Goal: Information Seeking & Learning: Learn about a topic

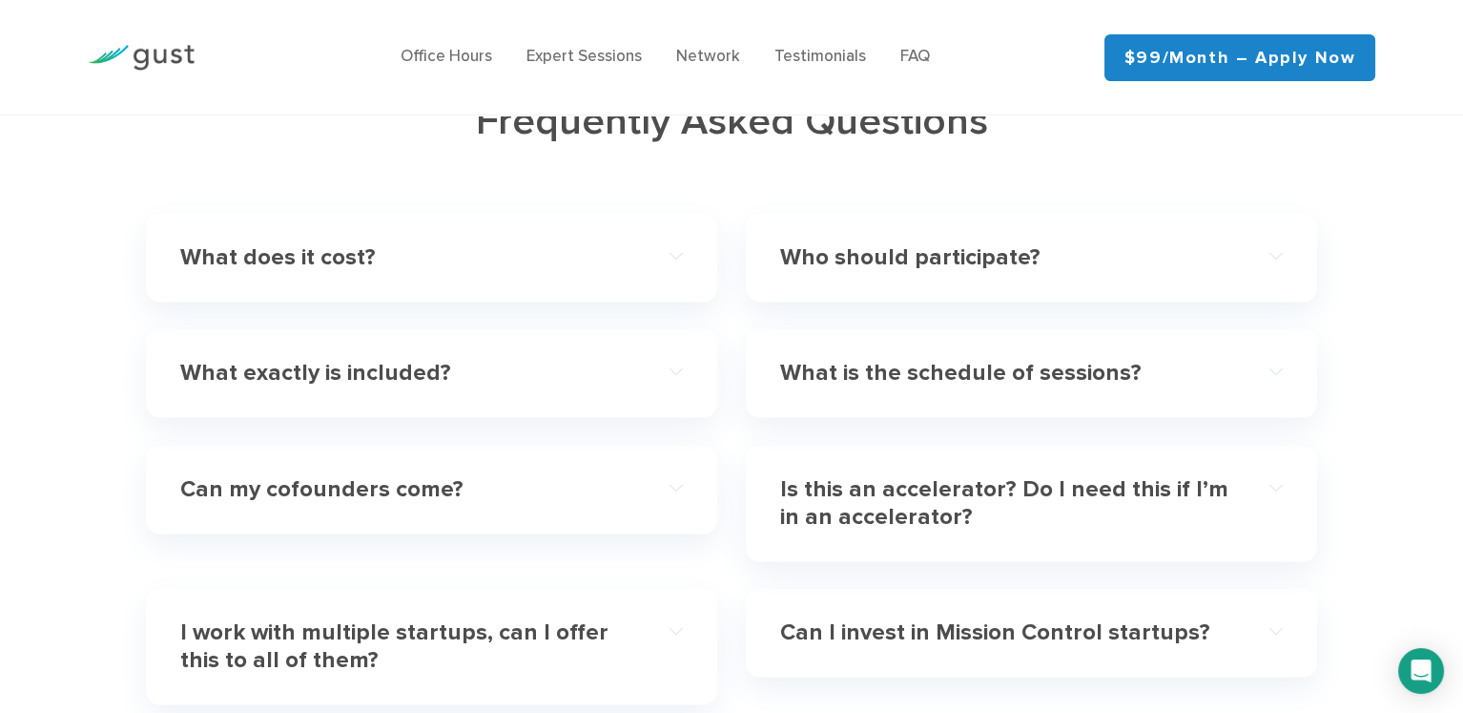
scroll to position [5702, 0]
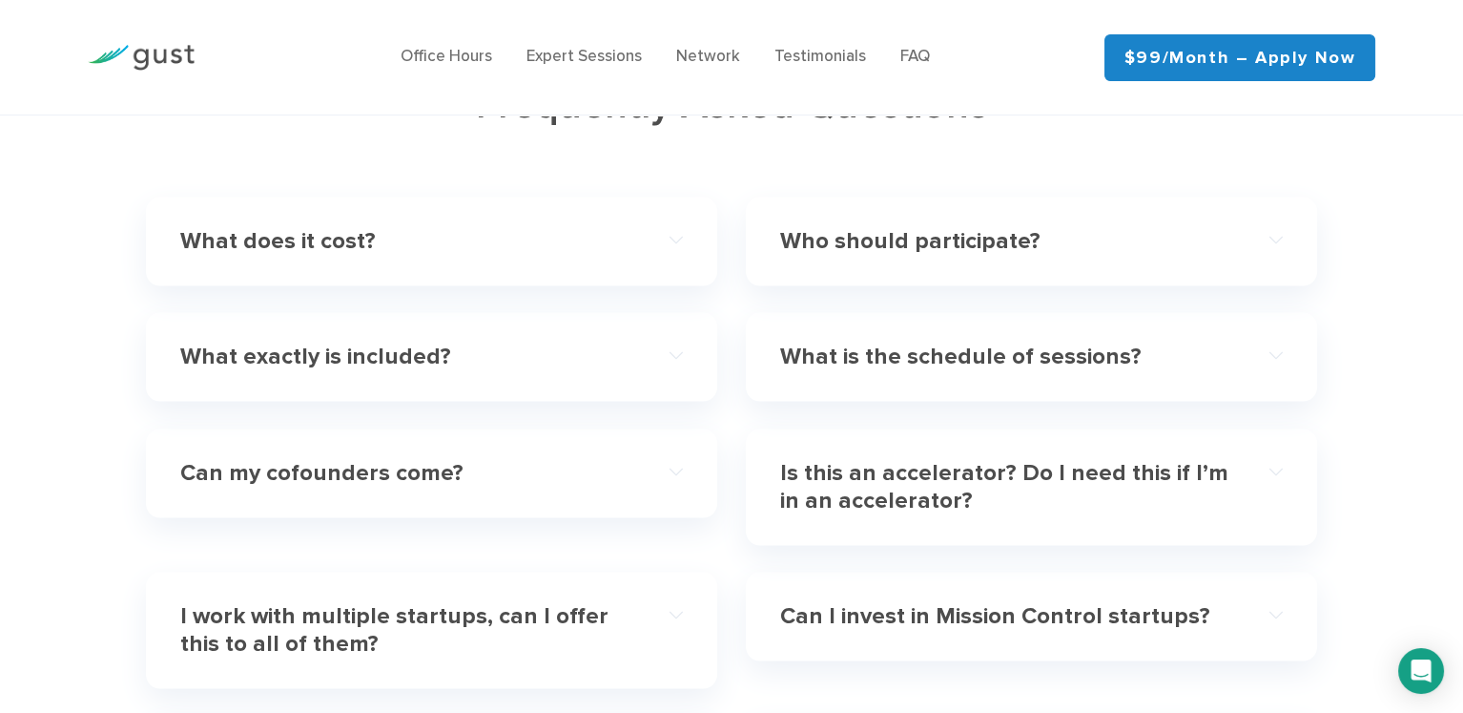
click at [233, 228] on h4 "What does it cost?" at bounding box center [406, 242] width 452 height 28
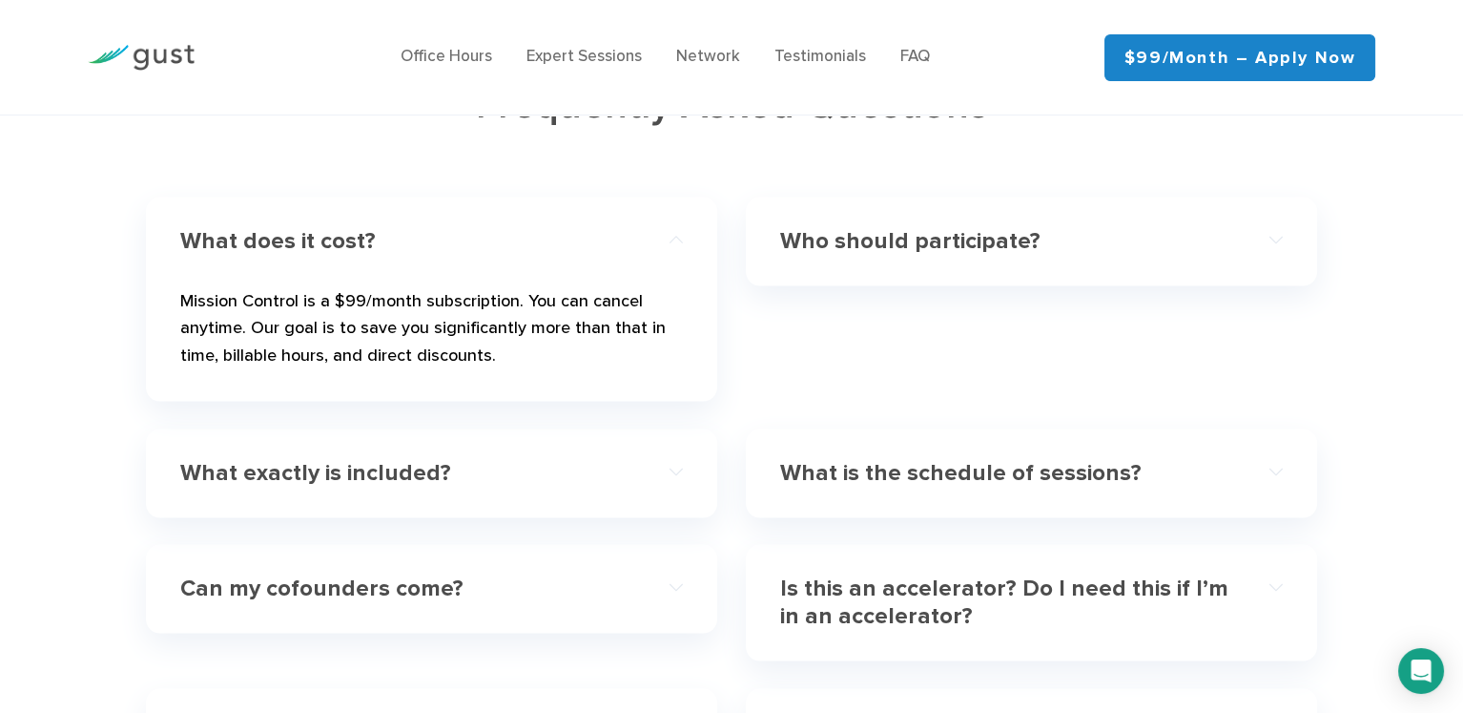
click at [233, 228] on h4 "What does it cost?" at bounding box center [406, 242] width 452 height 28
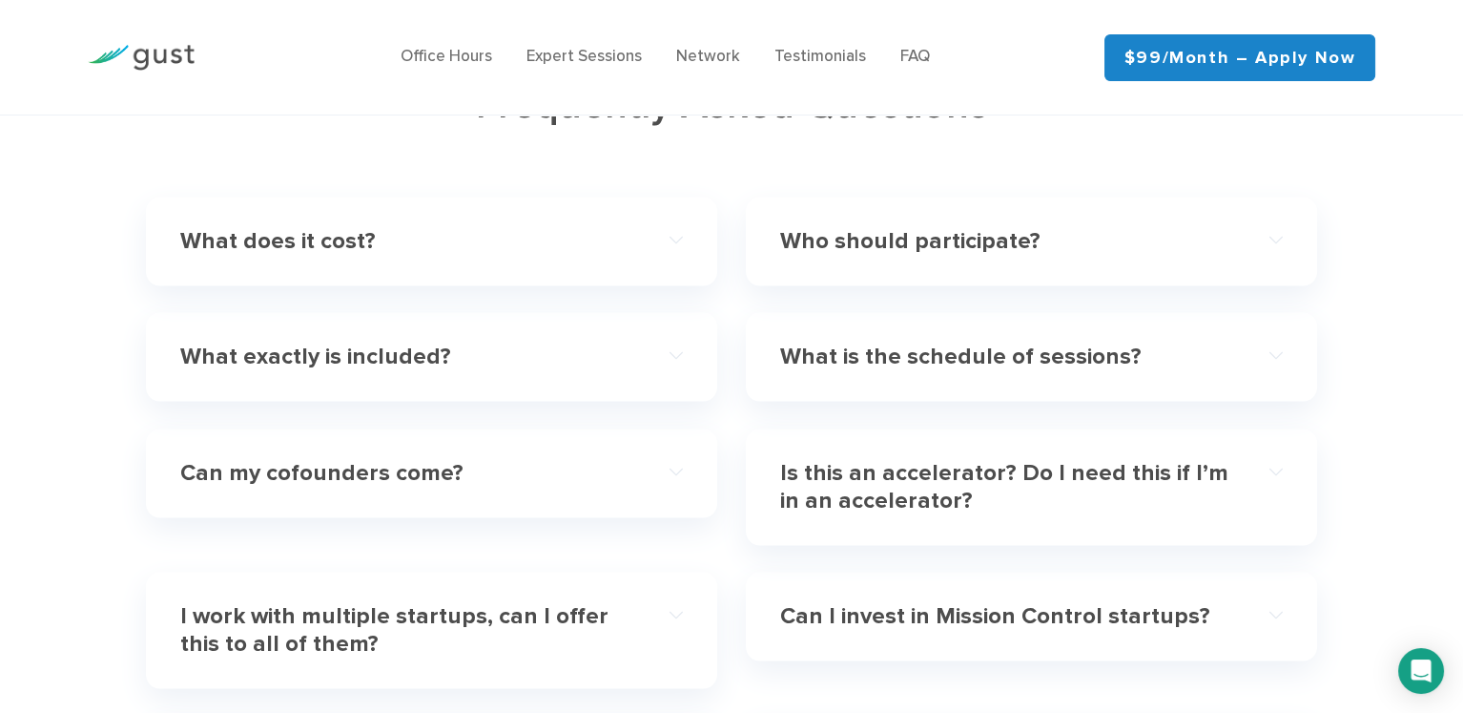
click at [839, 228] on h4 "Who should participate?" at bounding box center [1006, 242] width 452 height 28
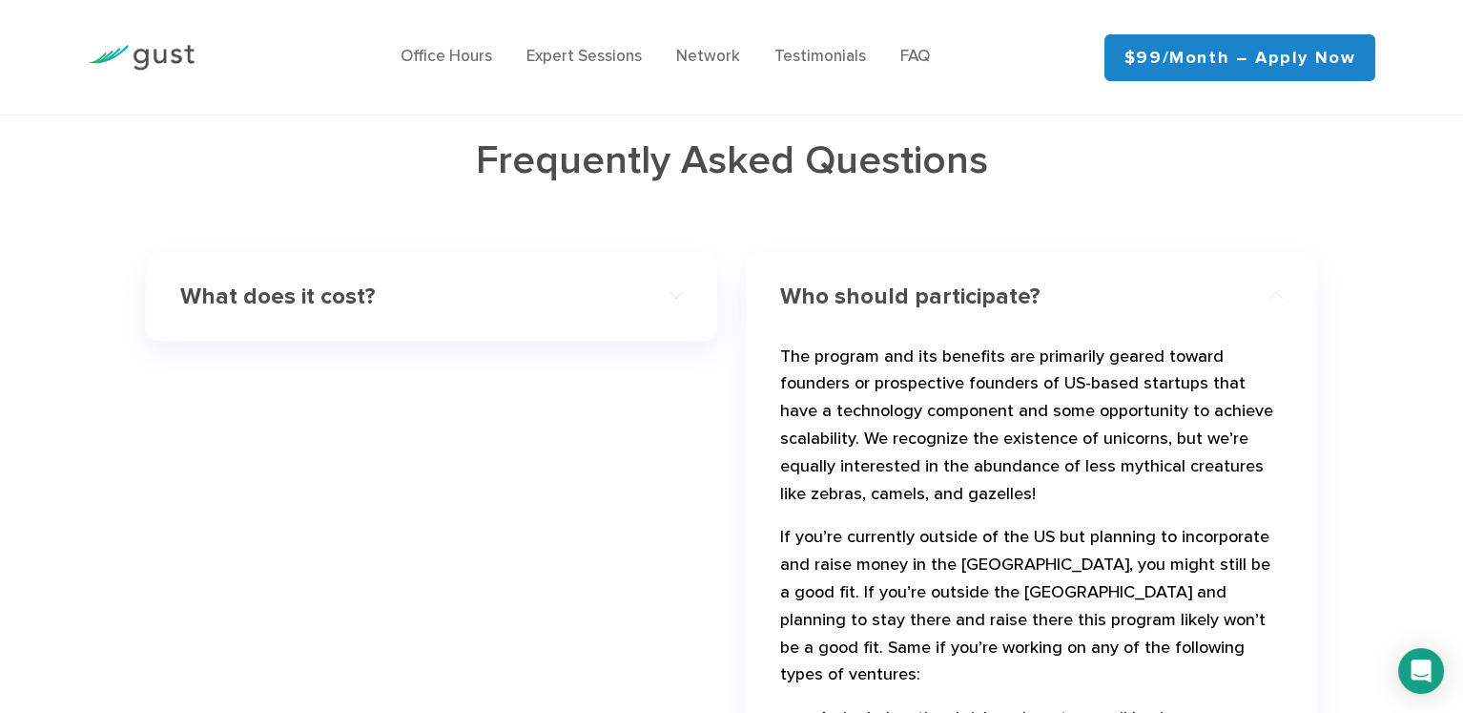
scroll to position [5485, 0]
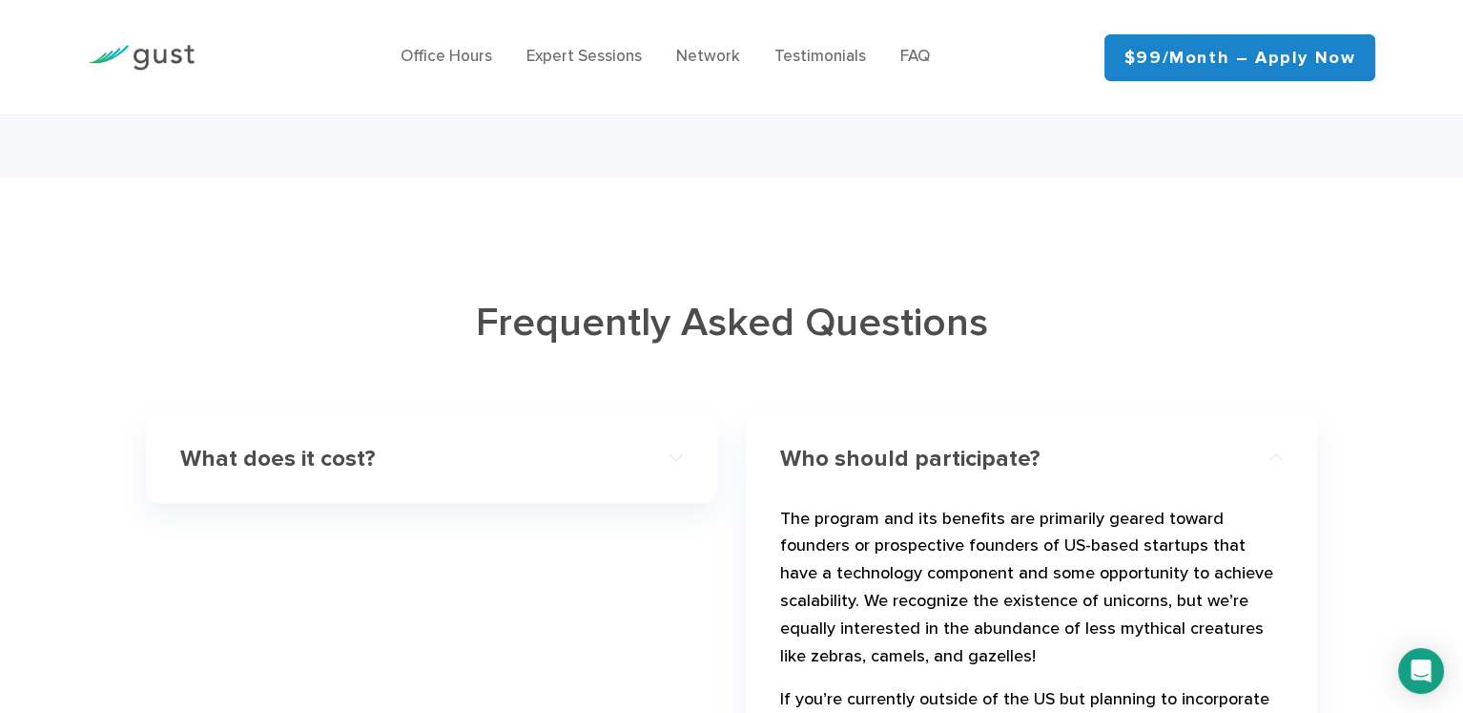
click at [850, 445] on h4 "Who should participate?" at bounding box center [1006, 459] width 452 height 28
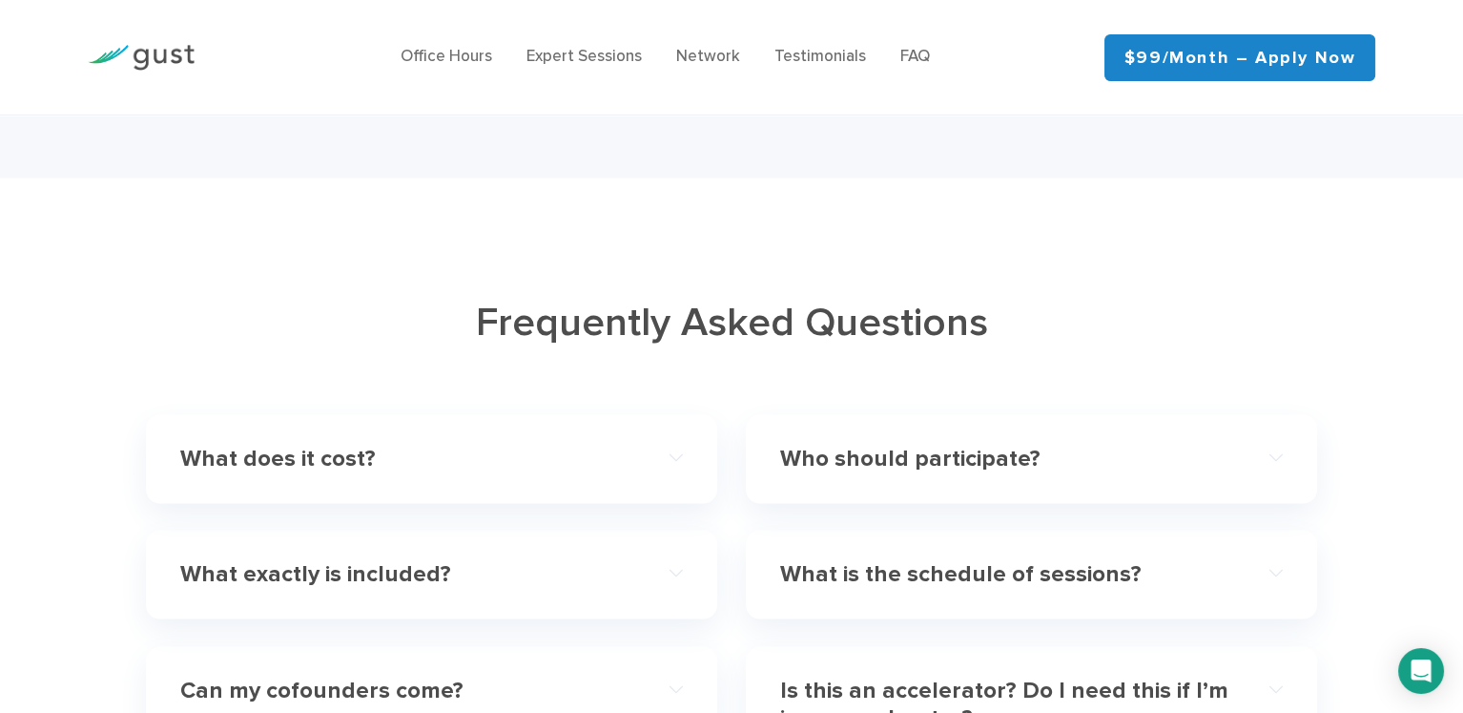
click at [364, 560] on h4 "What exactly is included?" at bounding box center [406, 574] width 452 height 28
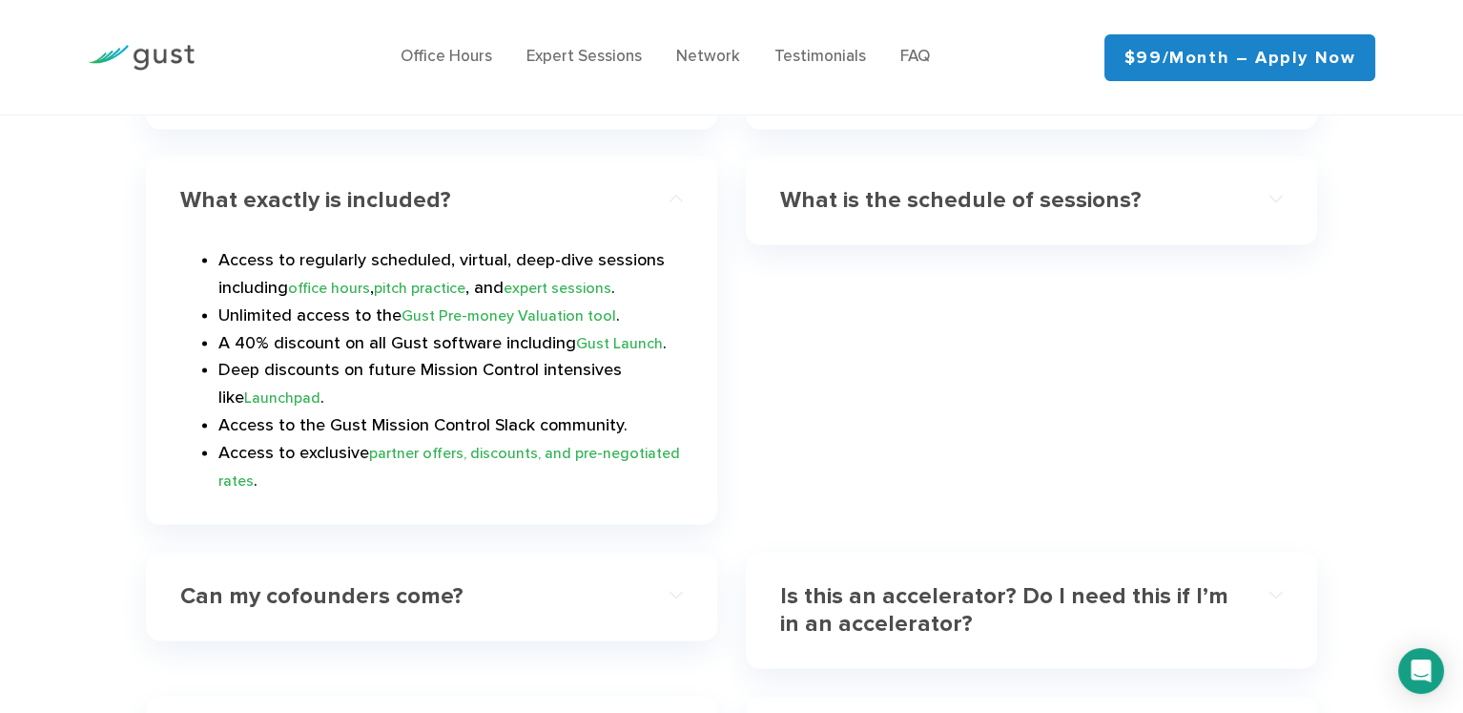
scroll to position [5867, 0]
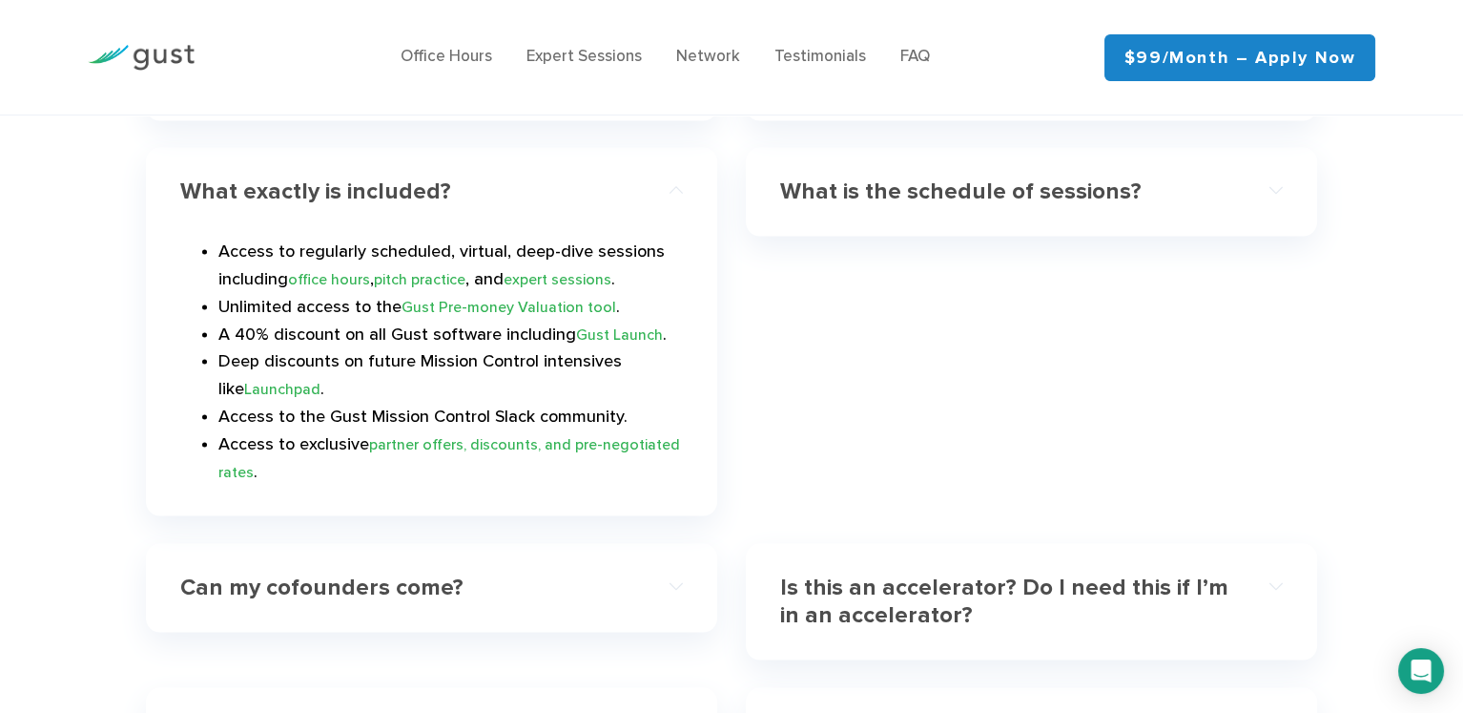
click at [986, 178] on h4 "What is the schedule of sessions?" at bounding box center [1006, 192] width 452 height 28
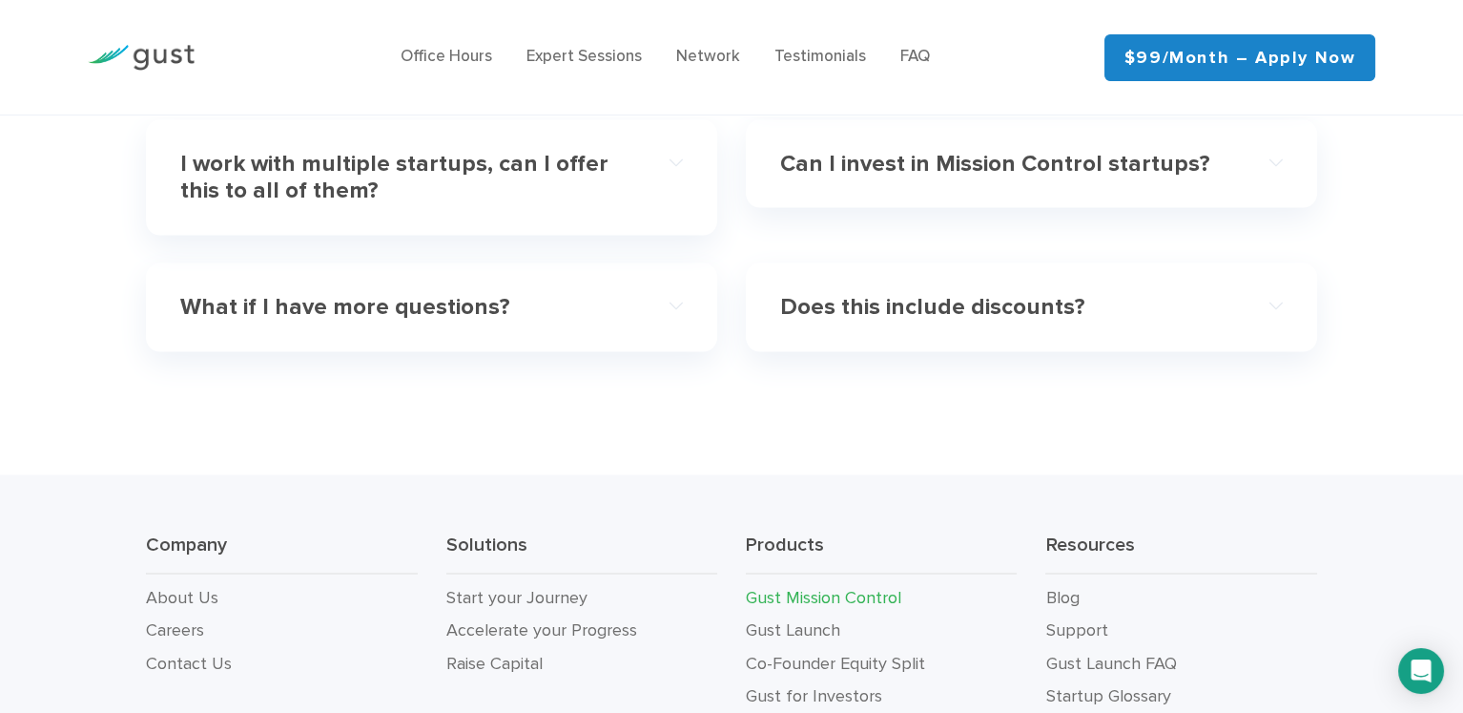
scroll to position [6323, 0]
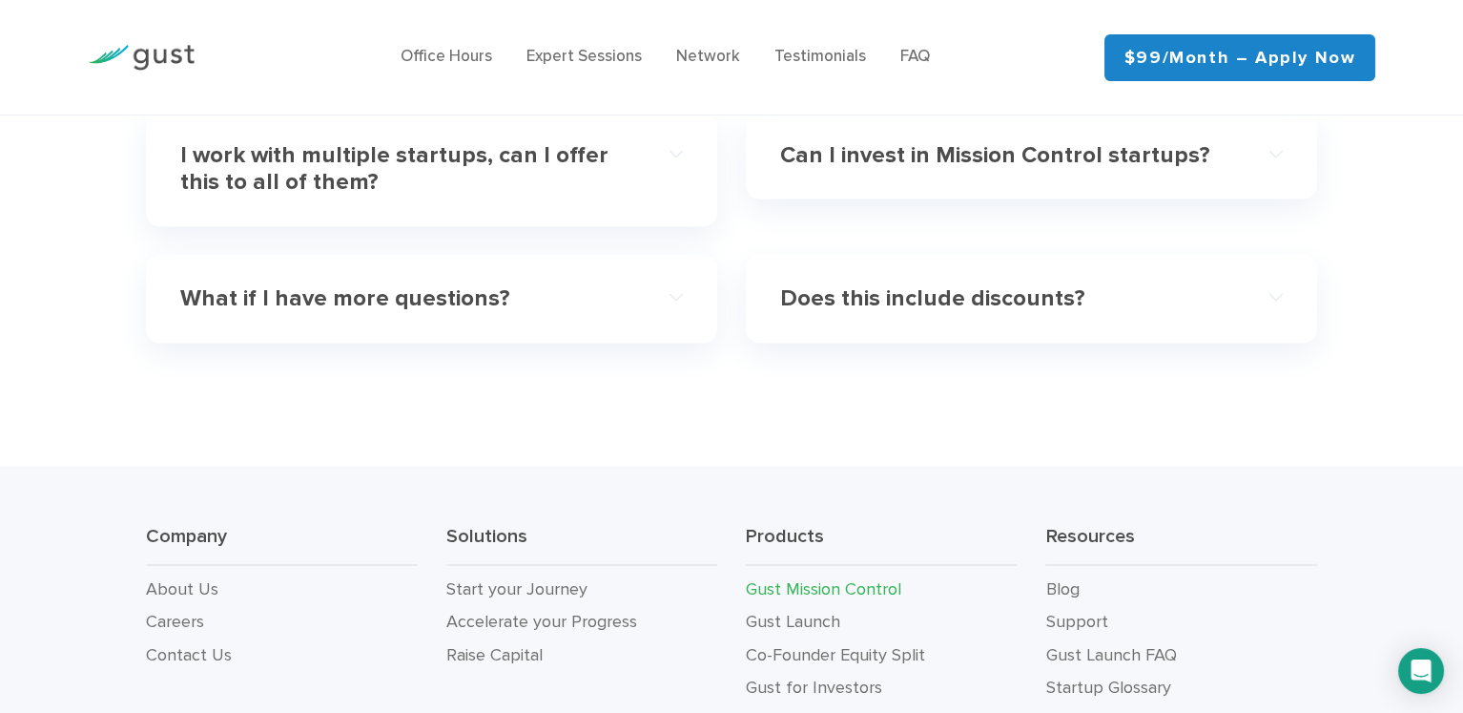
click at [846, 285] on h4 "Does this include discounts?" at bounding box center [1006, 299] width 452 height 28
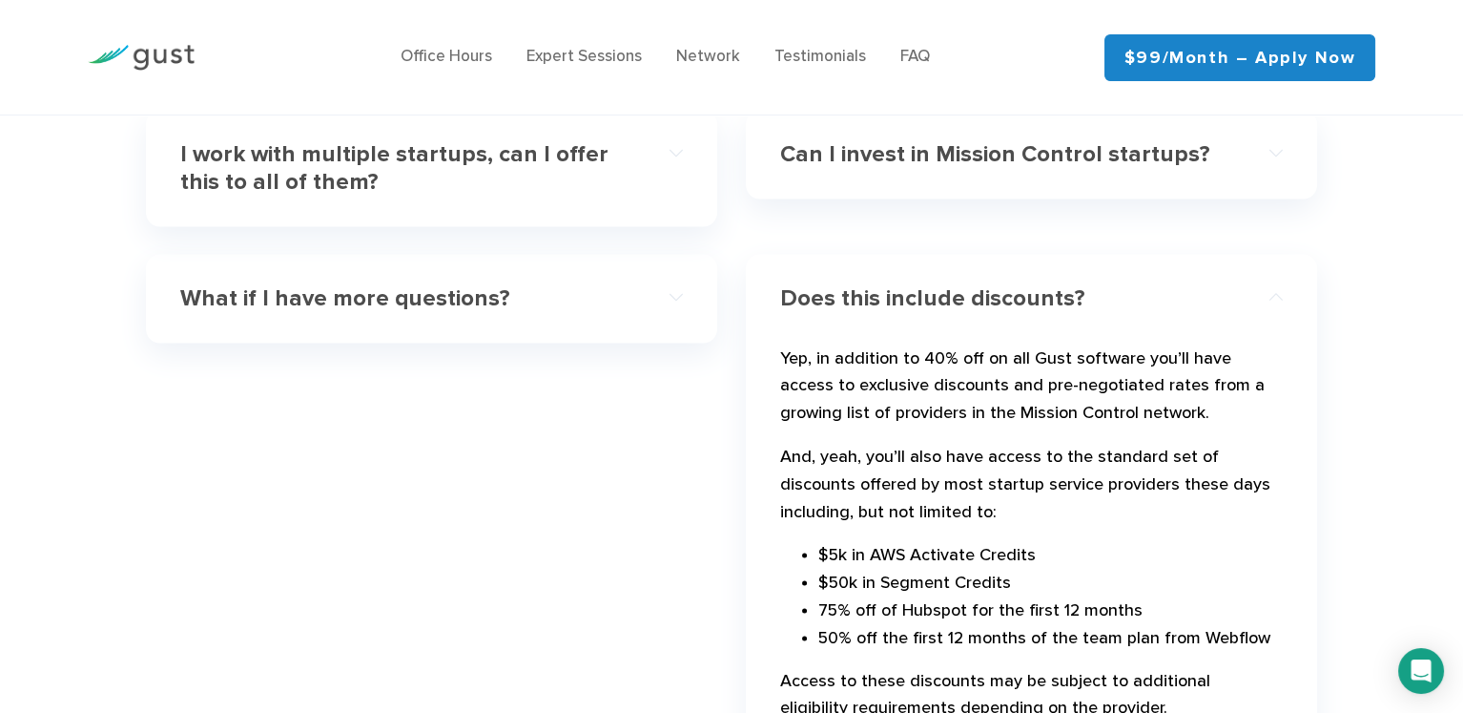
scroll to position [6162, 0]
click at [862, 286] on h4 "Does this include discounts?" at bounding box center [1006, 300] width 452 height 28
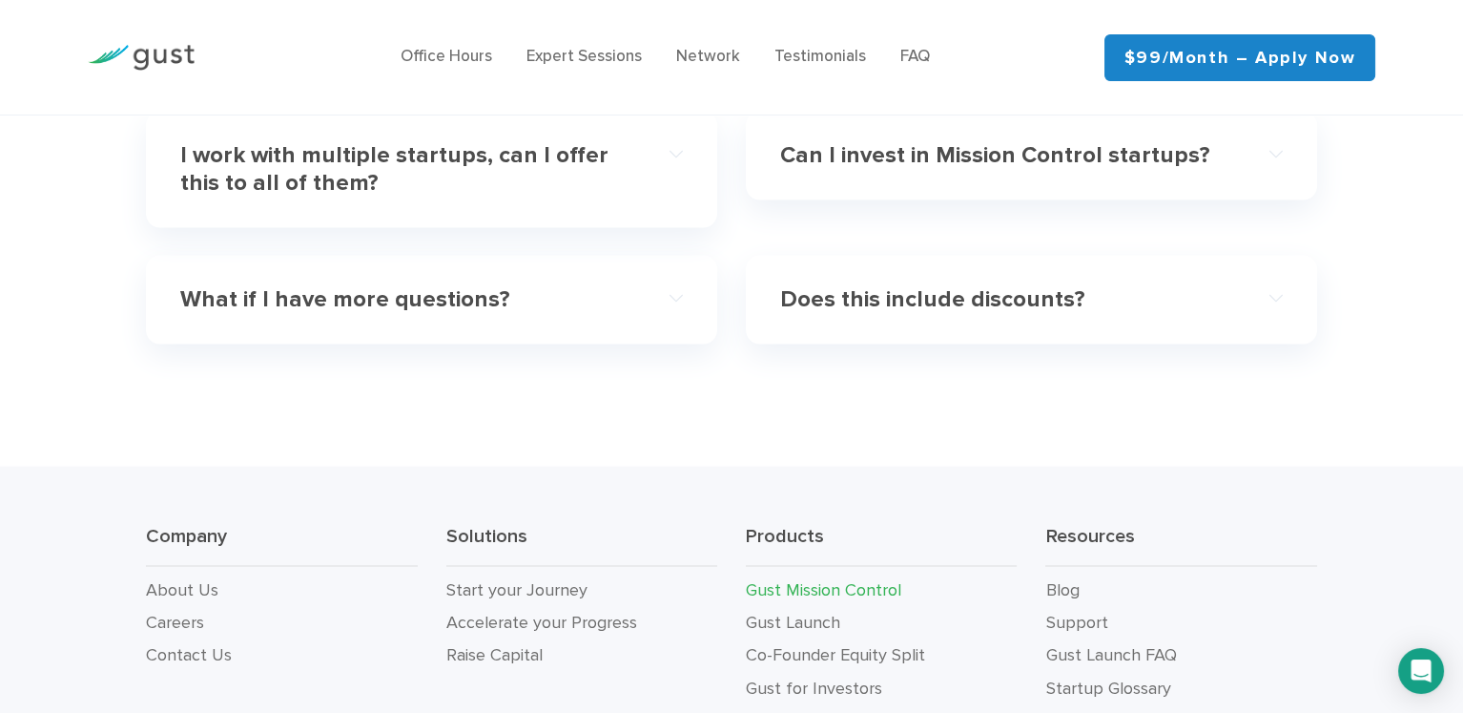
click at [466, 286] on h4 "What if I have more questions?" at bounding box center [406, 300] width 452 height 28
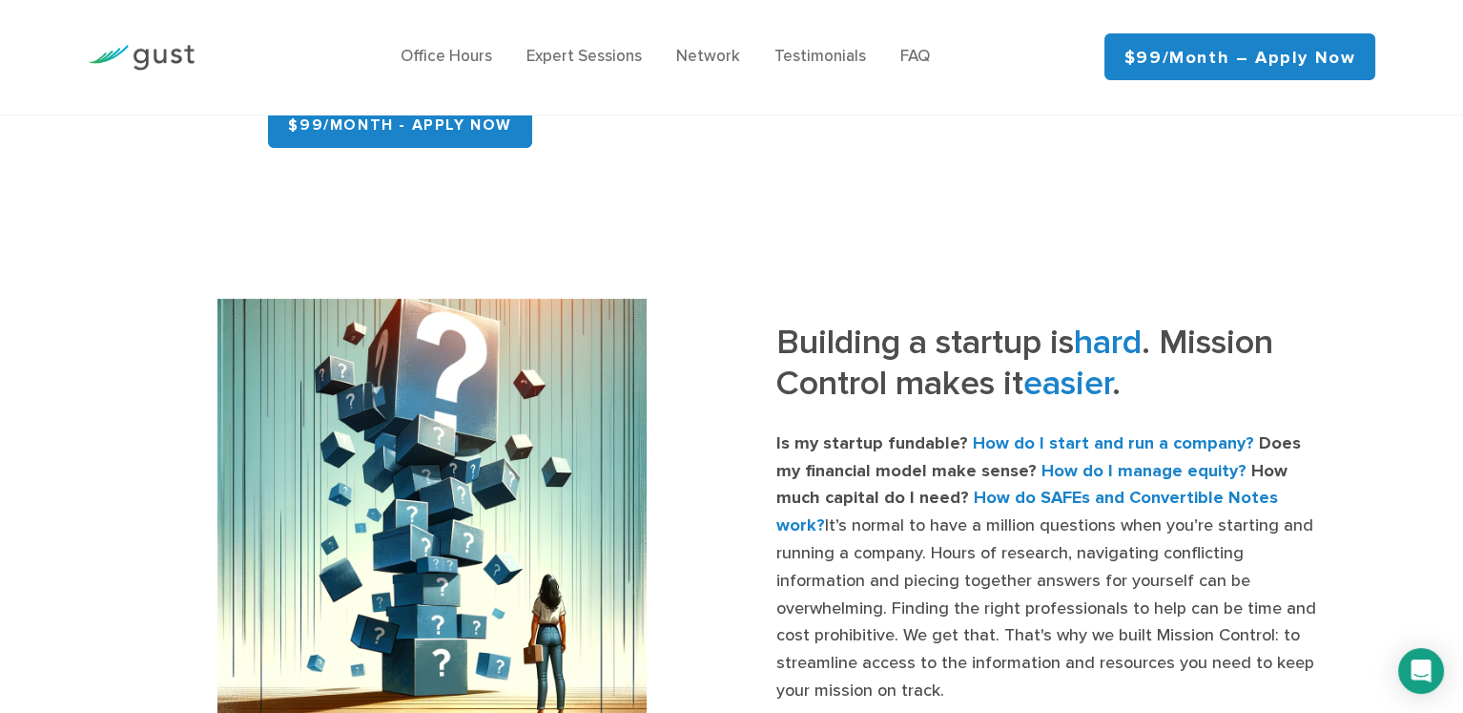
scroll to position [702, 0]
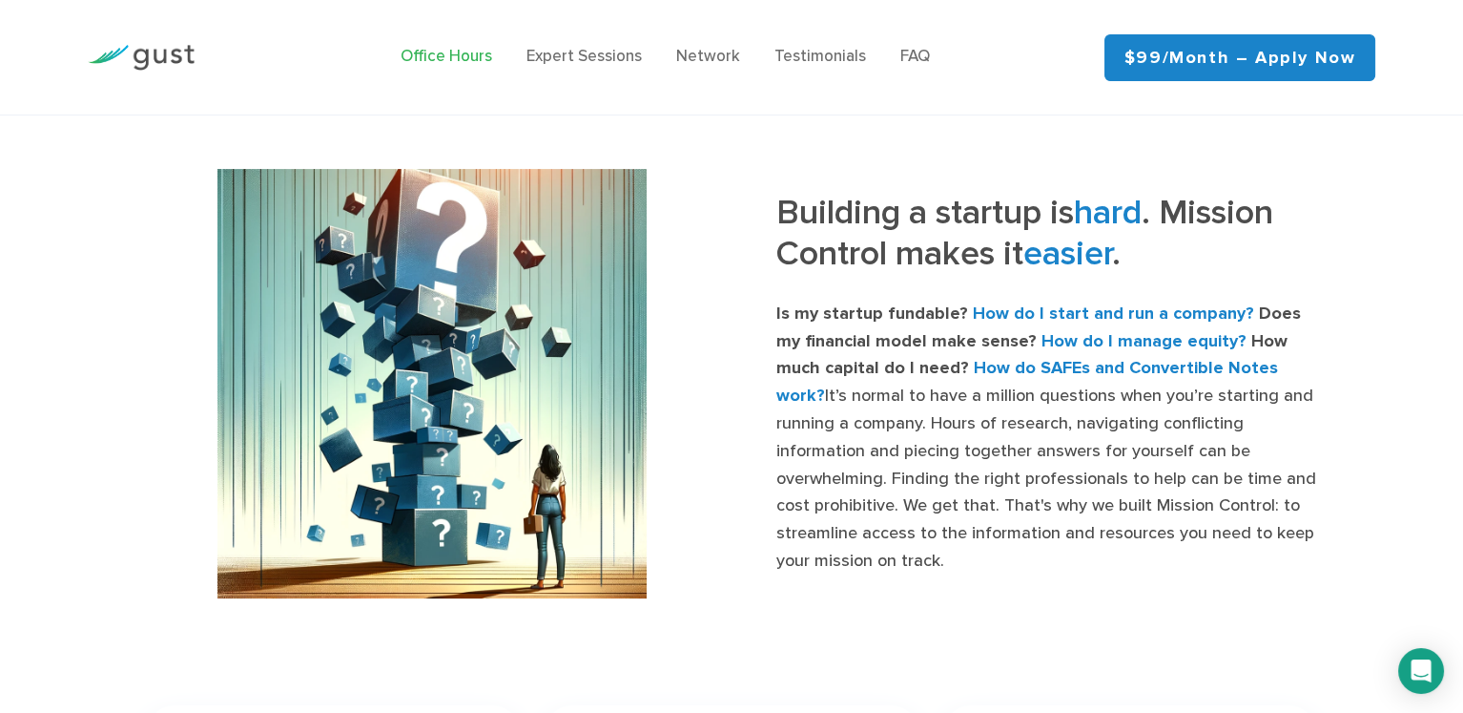
click at [473, 52] on link "Office Hours" at bounding box center [447, 56] width 92 height 19
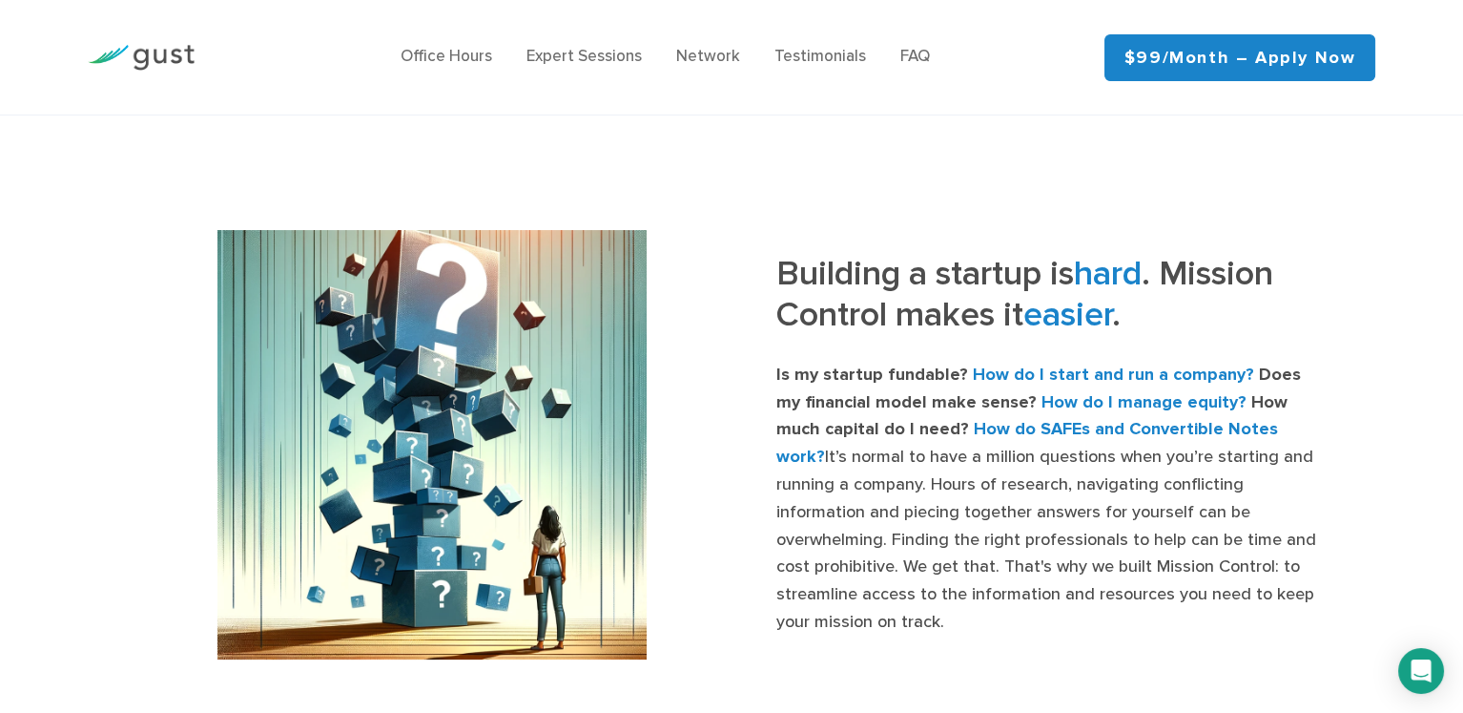
scroll to position [462, 0]
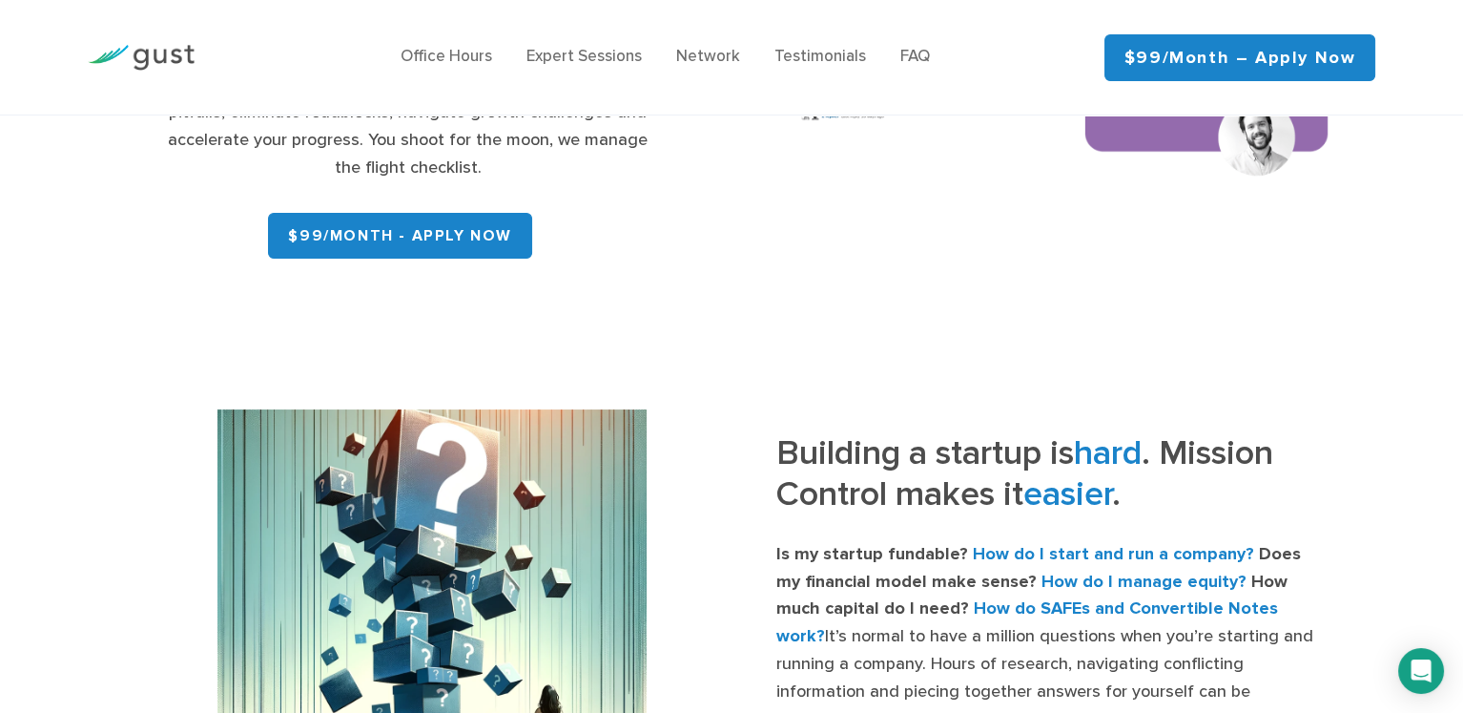
click at [1303, 55] on link "$99/month – Apply Now" at bounding box center [1241, 57] width 272 height 47
